Goal: Navigation & Orientation: Understand site structure

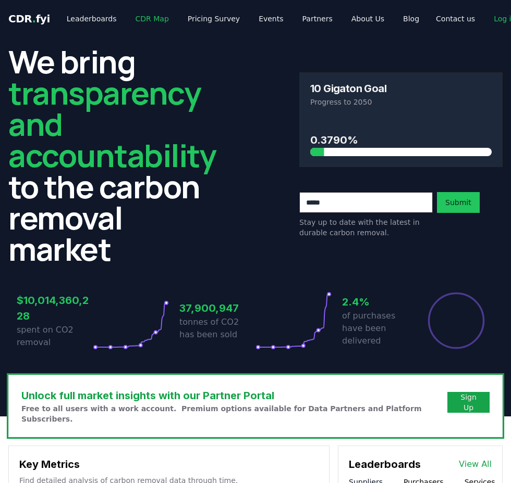
click at [145, 18] on link "CDR Map" at bounding box center [152, 18] width 50 height 19
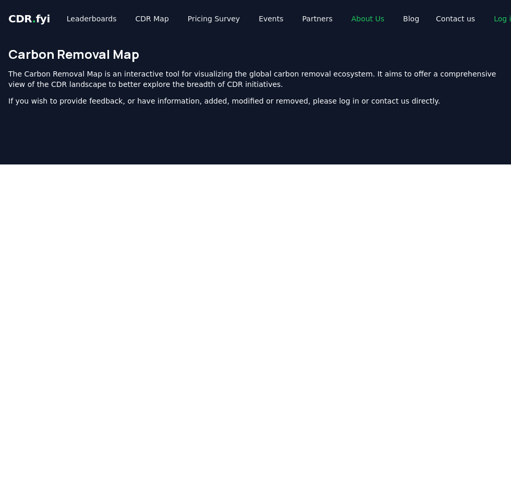
click at [355, 19] on link "About Us" at bounding box center [367, 18] width 49 height 19
